Goal: Information Seeking & Learning: Learn about a topic

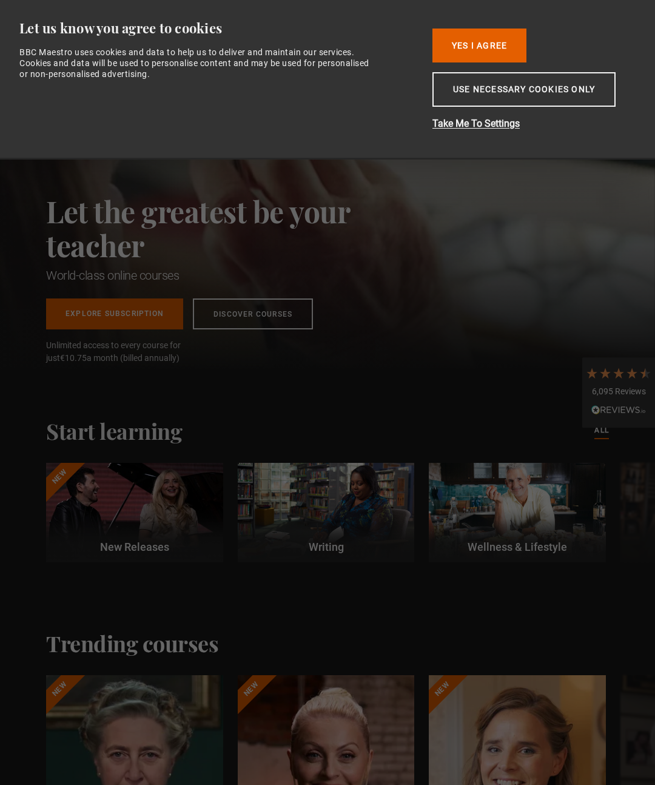
click at [534, 92] on button "Use necessary cookies only" at bounding box center [523, 89] width 183 height 35
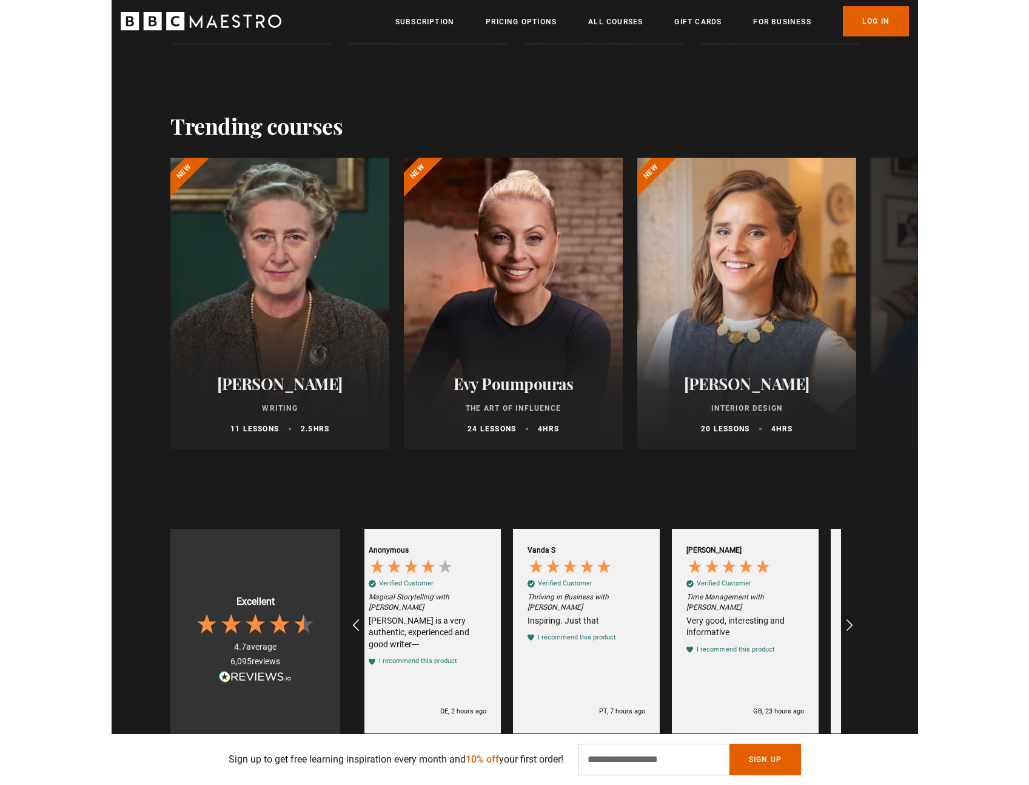
scroll to position [0, 159]
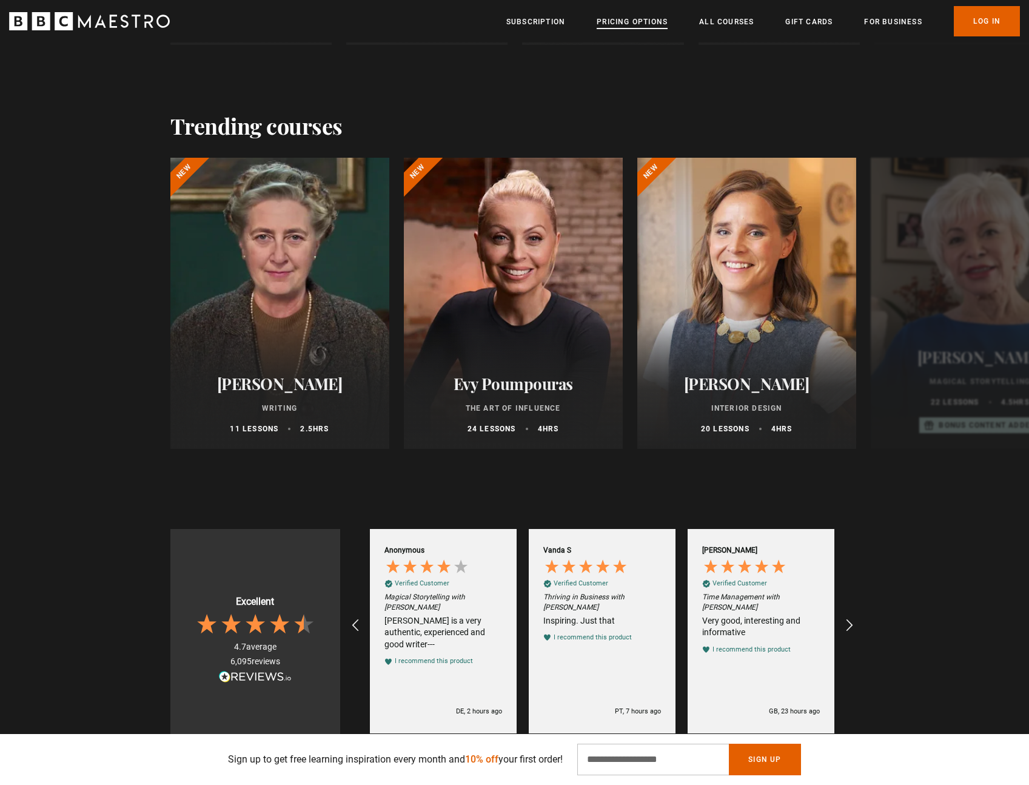
click at [632, 25] on link "Pricing Options" at bounding box center [632, 22] width 71 height 12
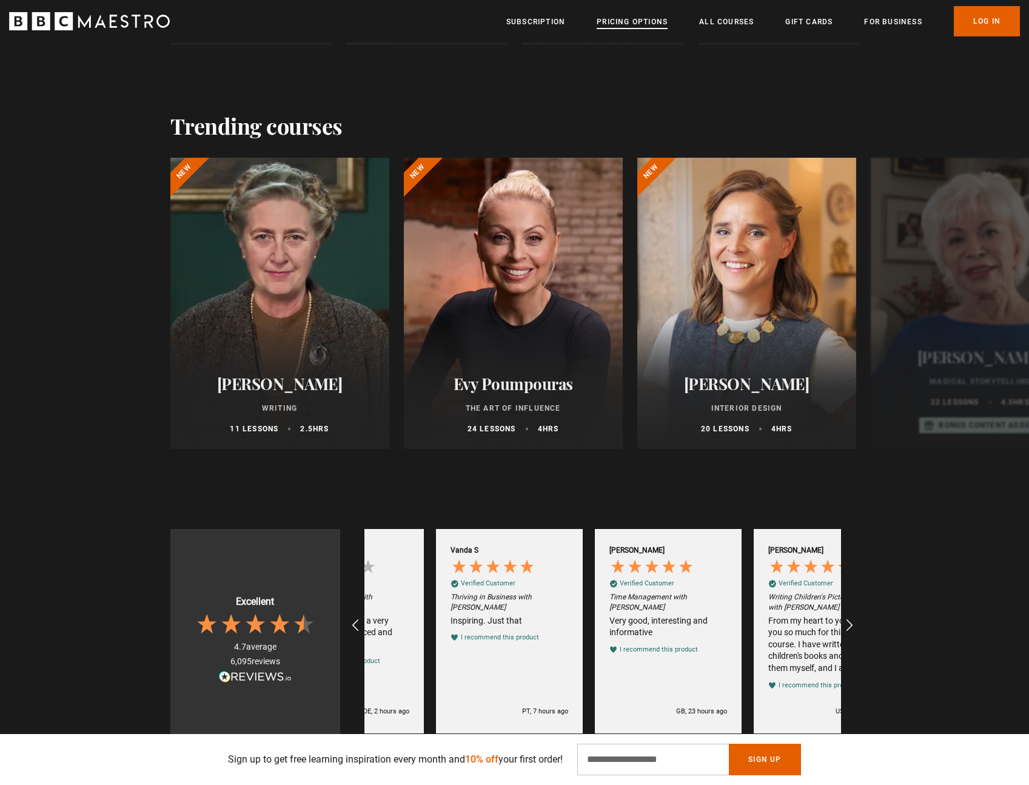
scroll to position [0, 318]
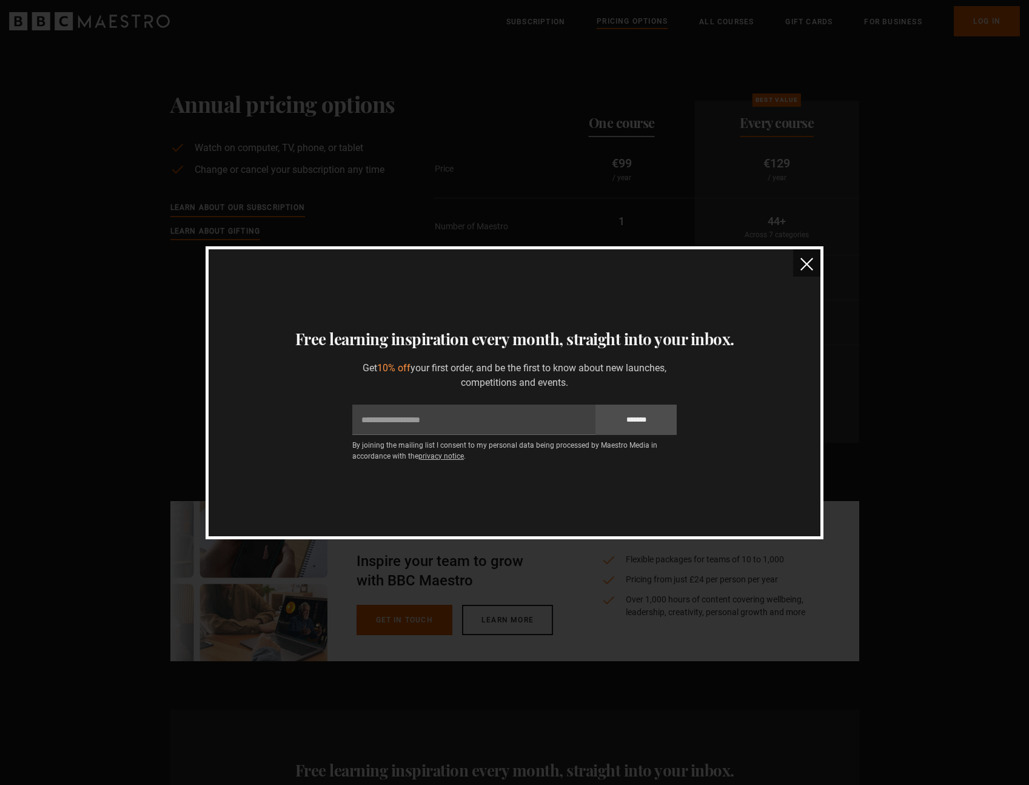
click at [805, 263] on img "close" at bounding box center [806, 264] width 13 height 13
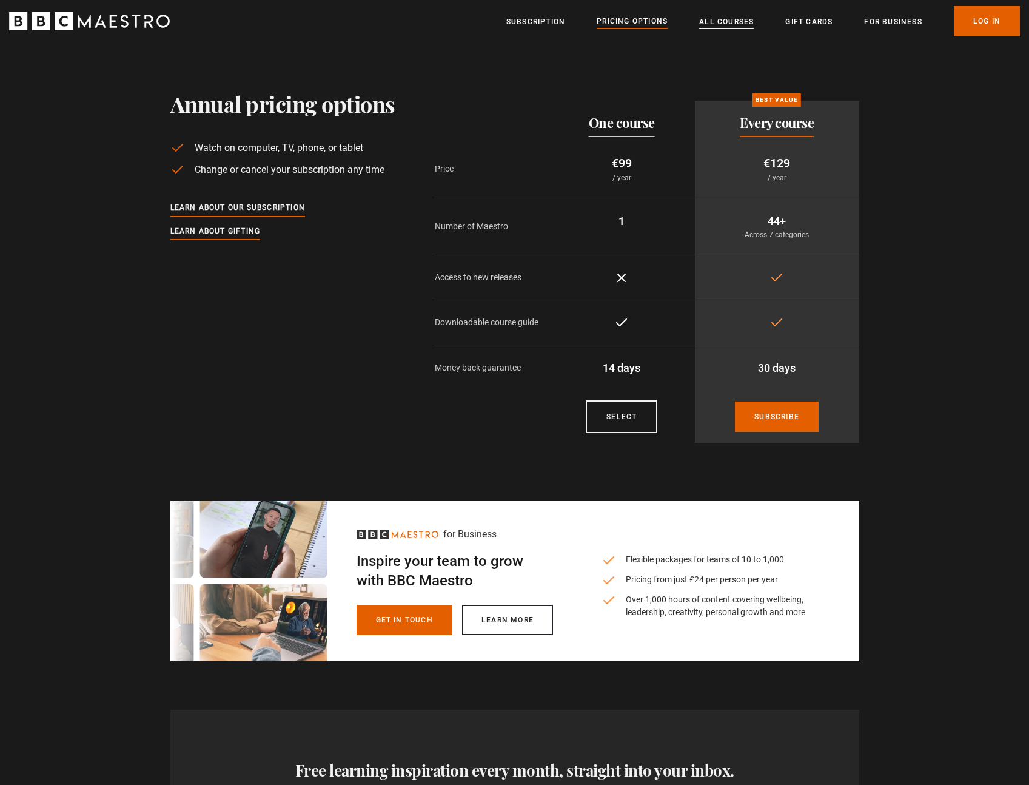
click at [740, 19] on link "All Courses" at bounding box center [726, 22] width 55 height 12
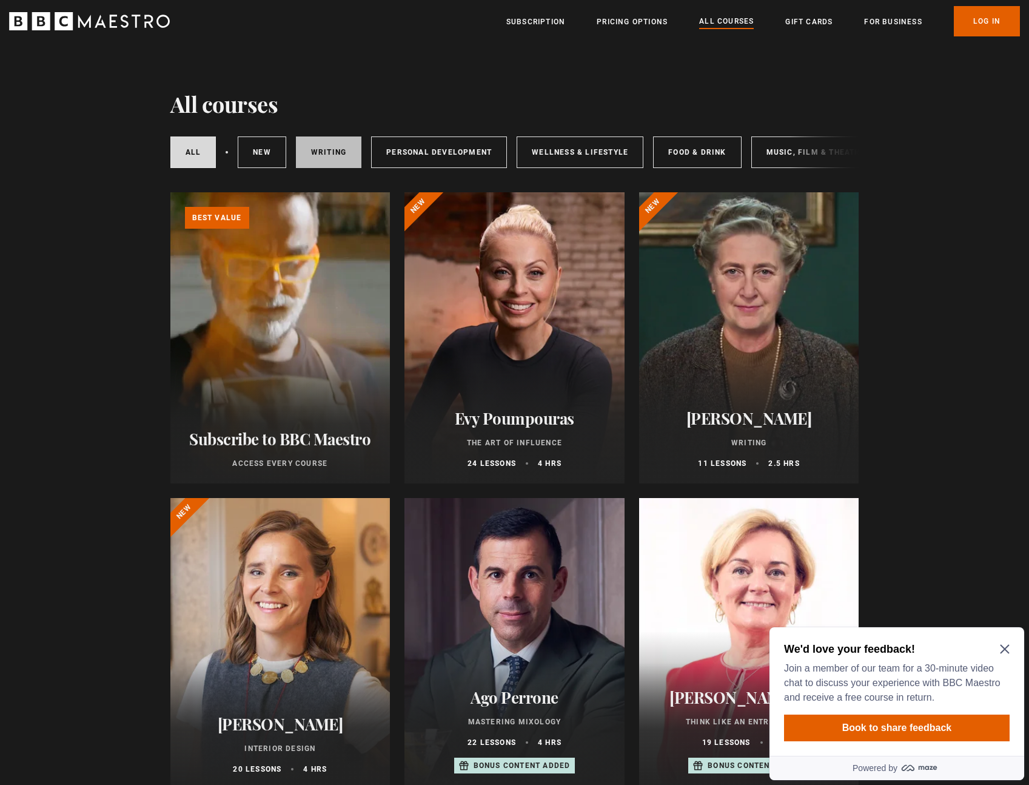
click at [322, 151] on link "Writing" at bounding box center [328, 152] width 65 height 32
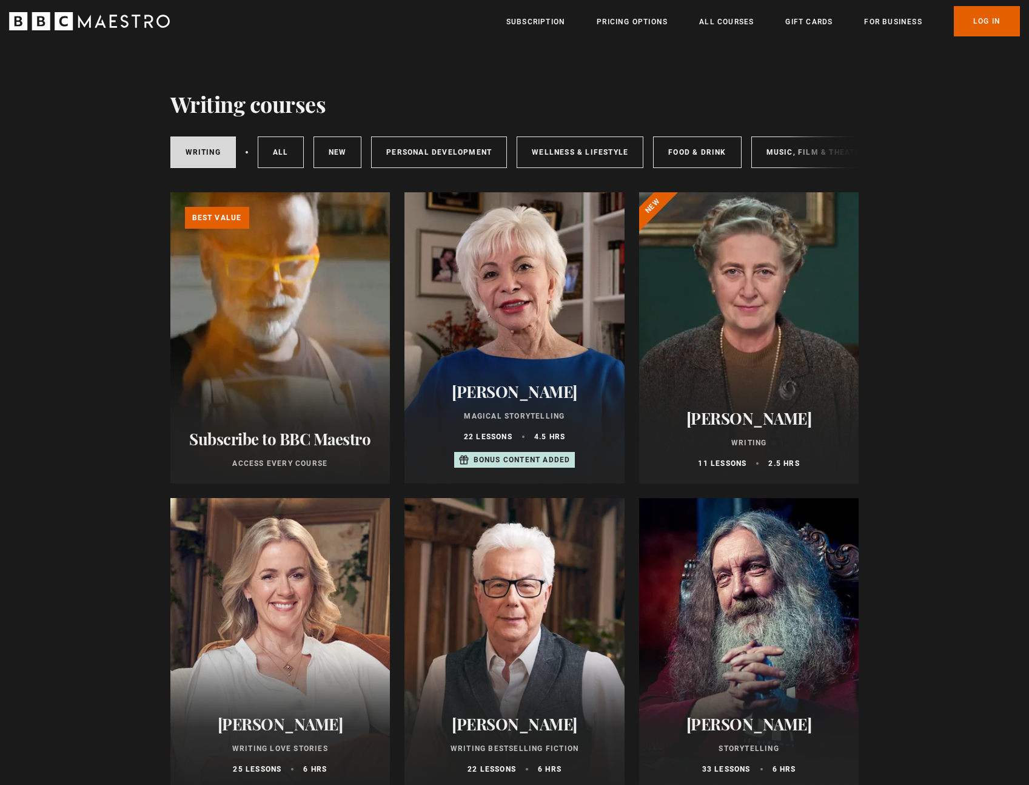
click at [808, 143] on div "Writing All courses New courses Personal Development Wellness & Lifestyle Food …" at bounding box center [514, 152] width 689 height 41
click at [772, 149] on link "Music, Film & Theatre" at bounding box center [815, 152] width 129 height 32
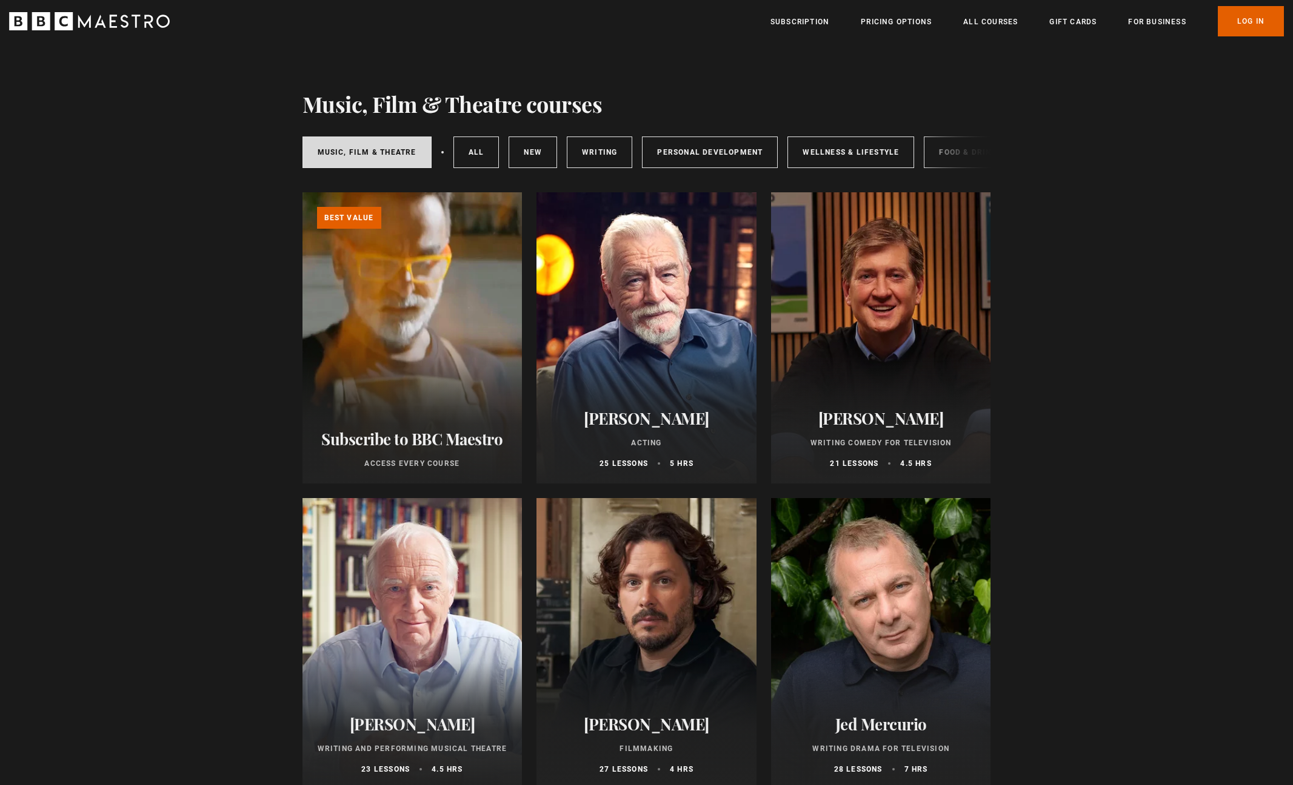
click at [948, 155] on div "Music, Film & Theatre All courses New courses Writing Personal Development Well…" at bounding box center [647, 152] width 689 height 41
click at [458, 154] on link "All courses" at bounding box center [477, 152] width 46 height 32
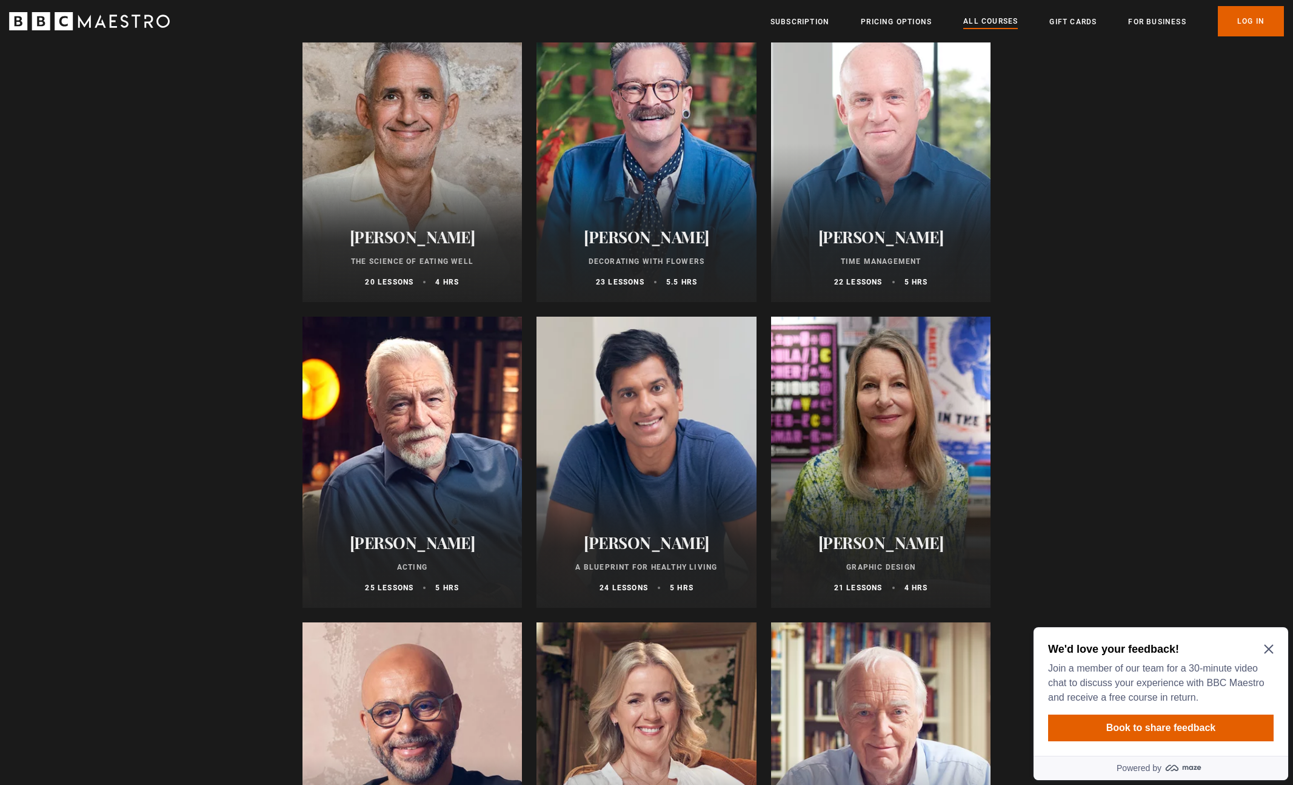
scroll to position [1708, 0]
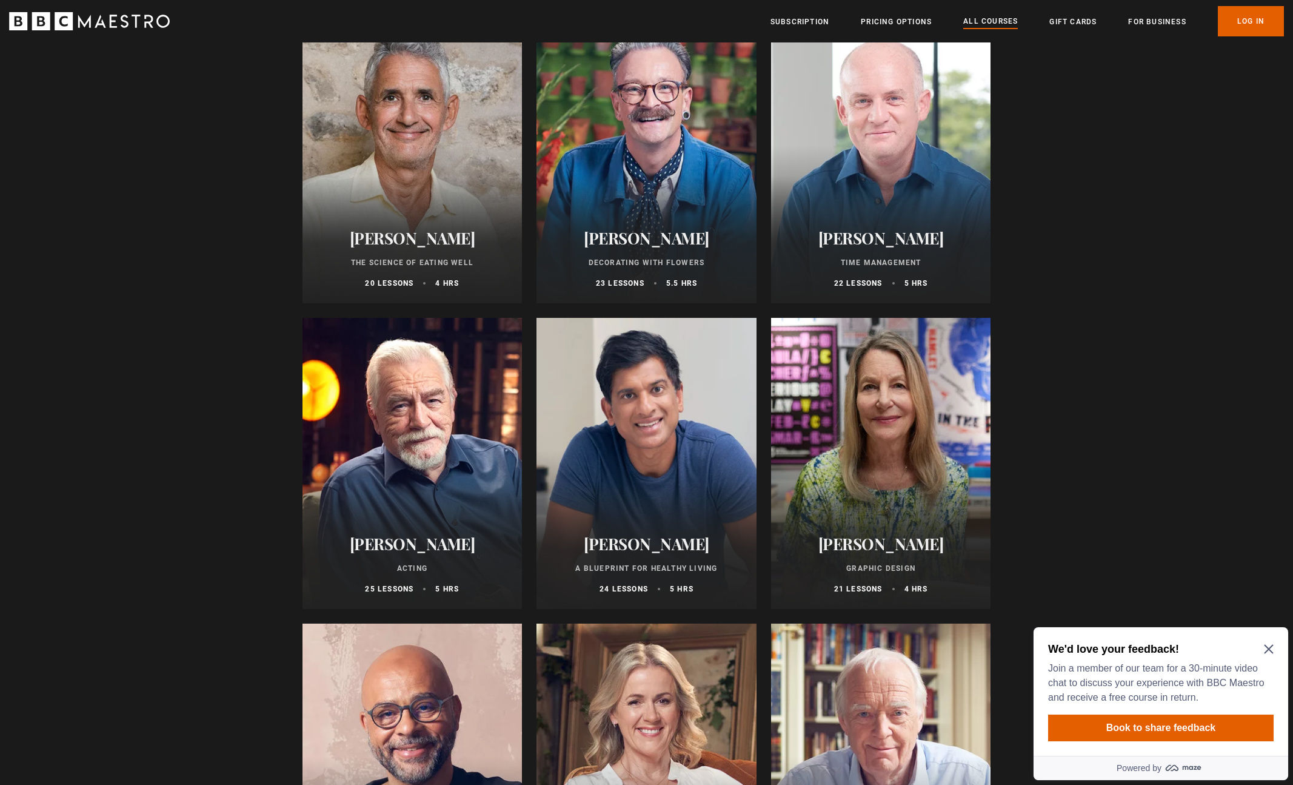
click at [1273, 651] on icon "Close Maze Prompt" at bounding box center [1269, 649] width 10 height 10
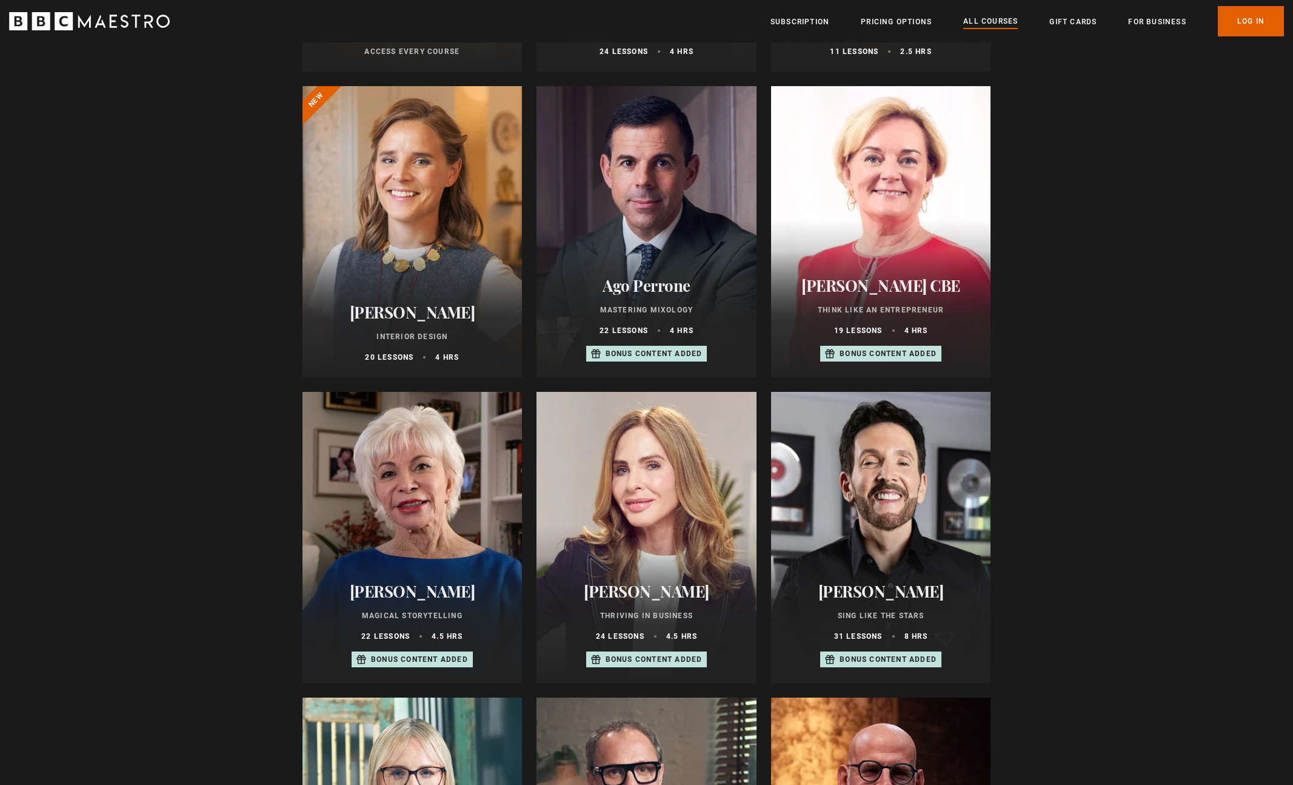
scroll to position [410, 0]
